Goal: Browse casually

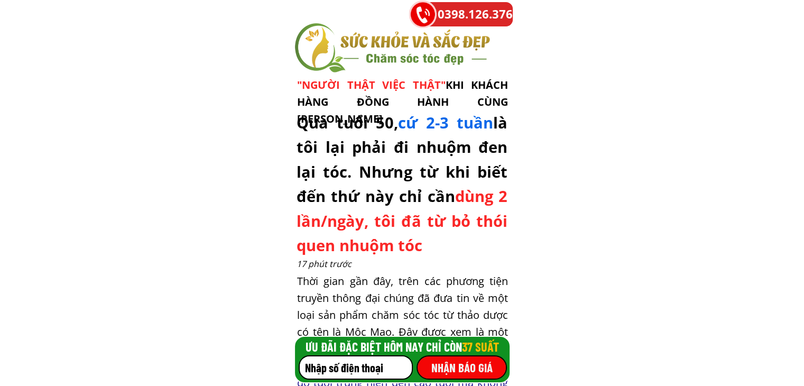
drag, startPoint x: 587, startPoint y: 133, endPoint x: 627, endPoint y: 66, distance: 78.0
drag, startPoint x: 376, startPoint y: 144, endPoint x: 588, endPoint y: 103, distance: 215.4
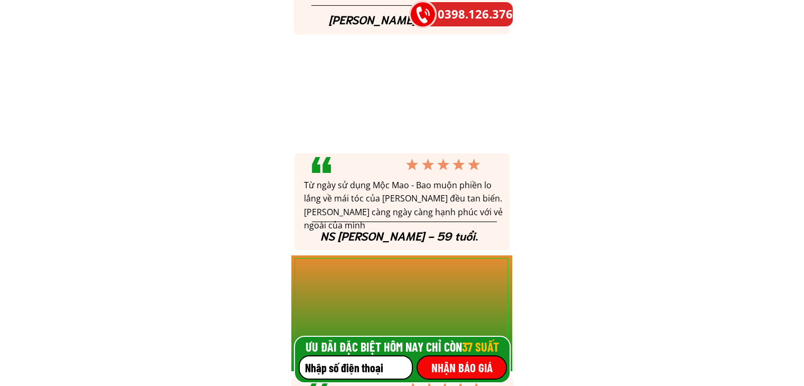
scroll to position [4071, 0]
